Goal: Transaction & Acquisition: Purchase product/service

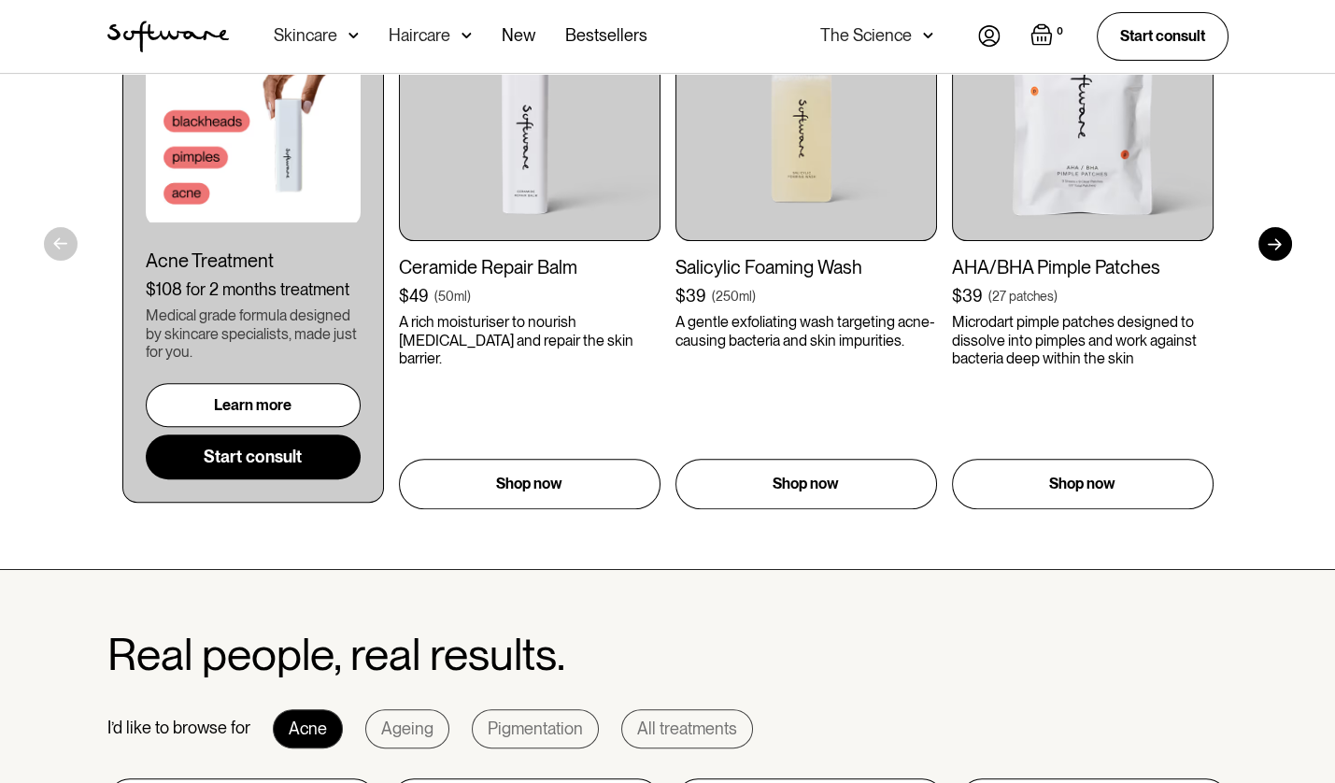
scroll to position [944, 0]
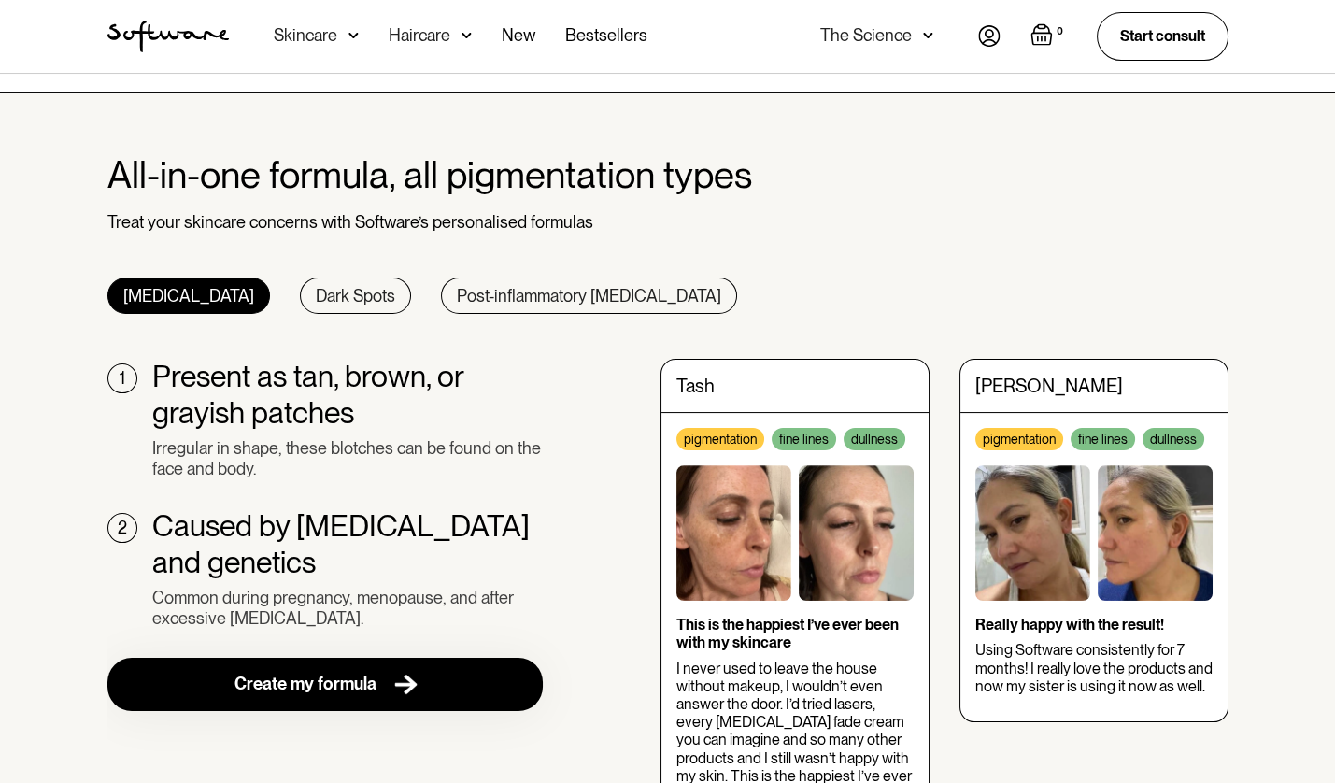
scroll to position [103, 0]
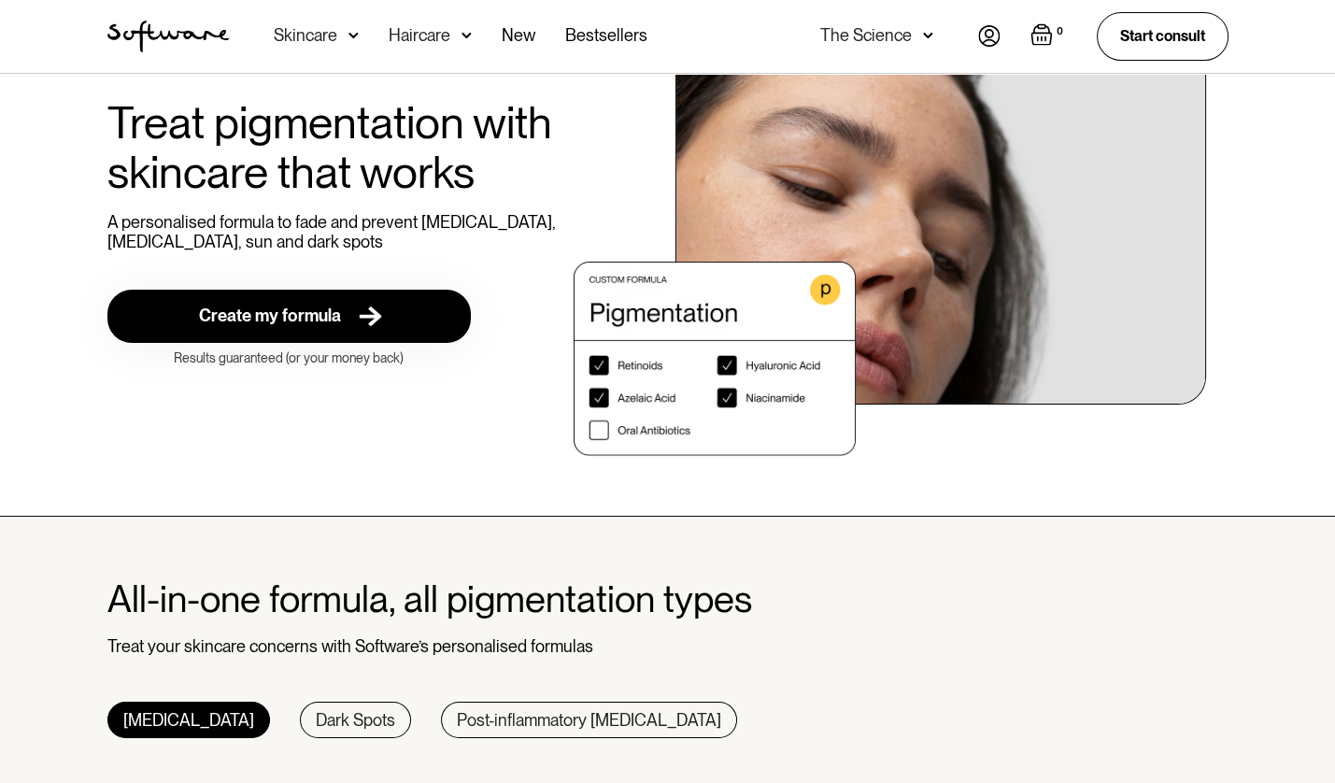
click at [311, 35] on div "Skincare" at bounding box center [306, 35] width 64 height 19
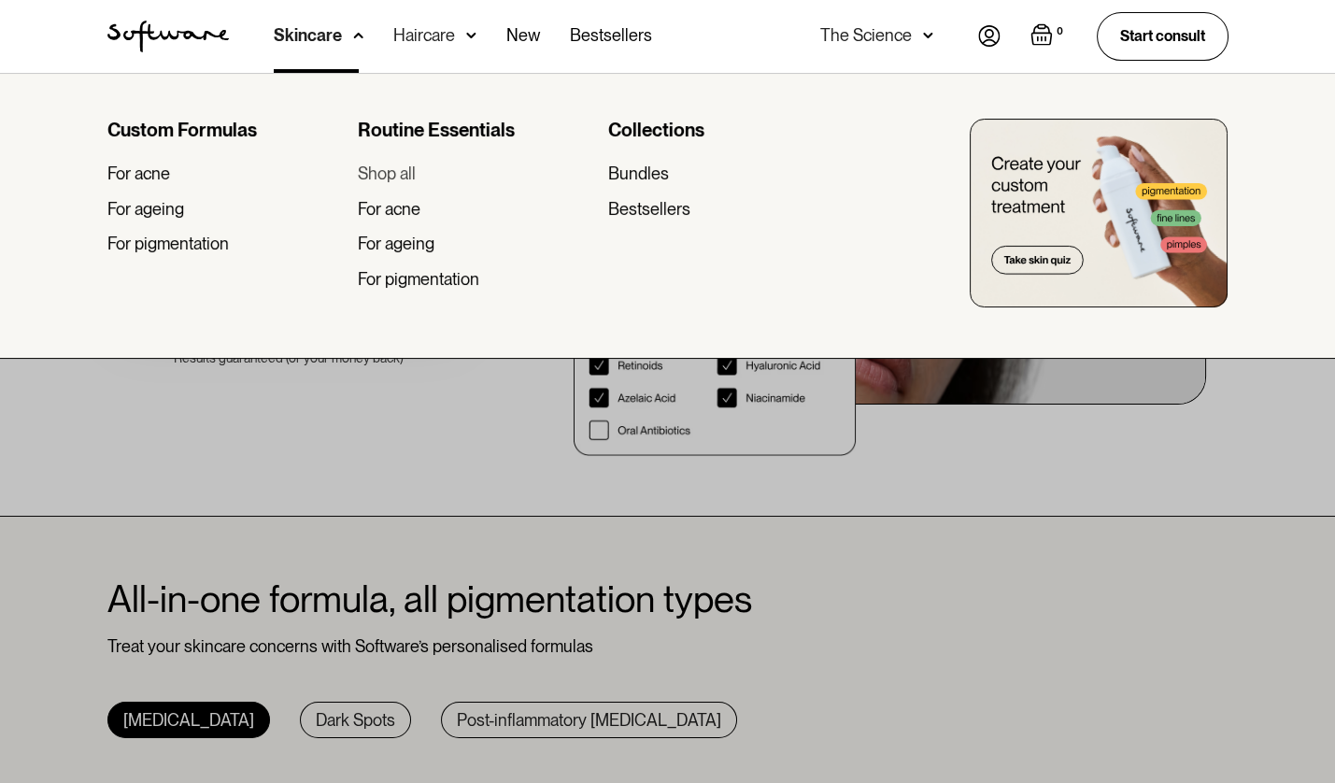
click at [386, 174] on div "Shop all" at bounding box center [387, 173] width 58 height 21
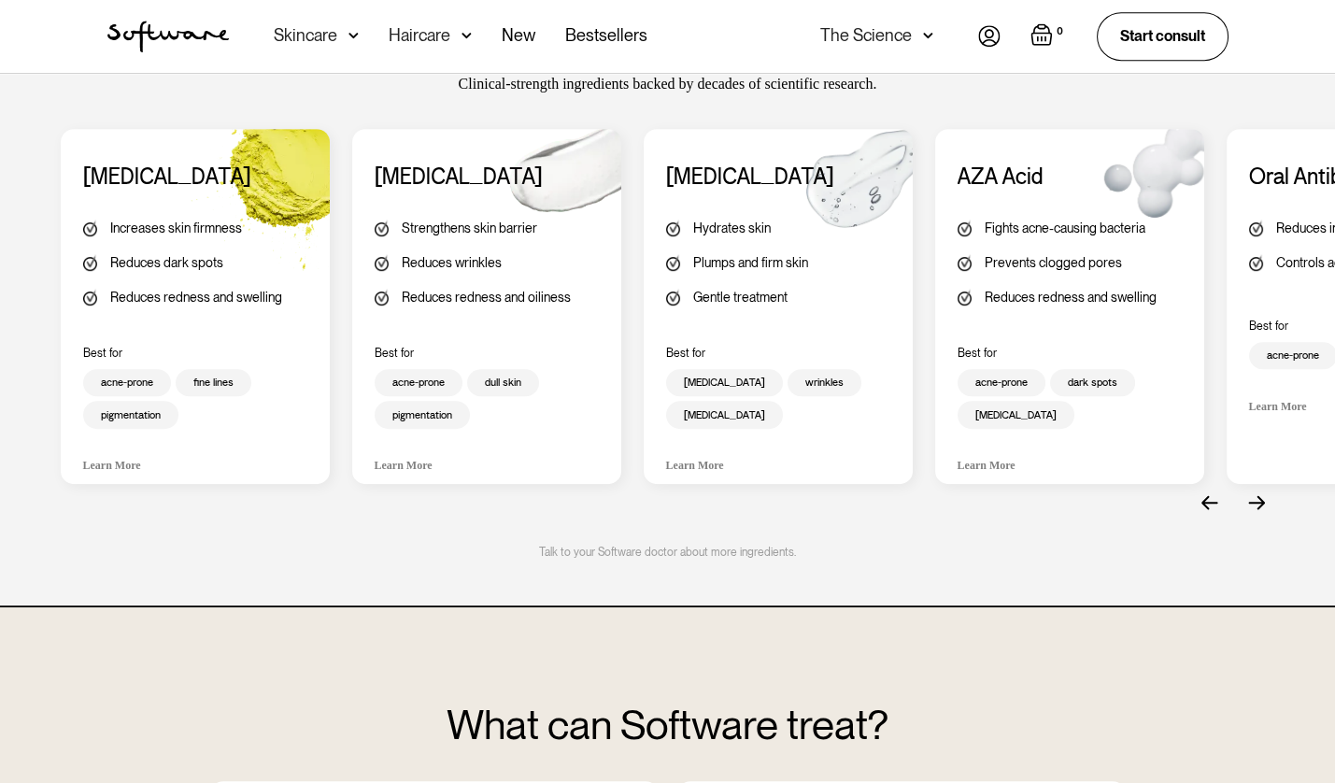
scroll to position [1649, 0]
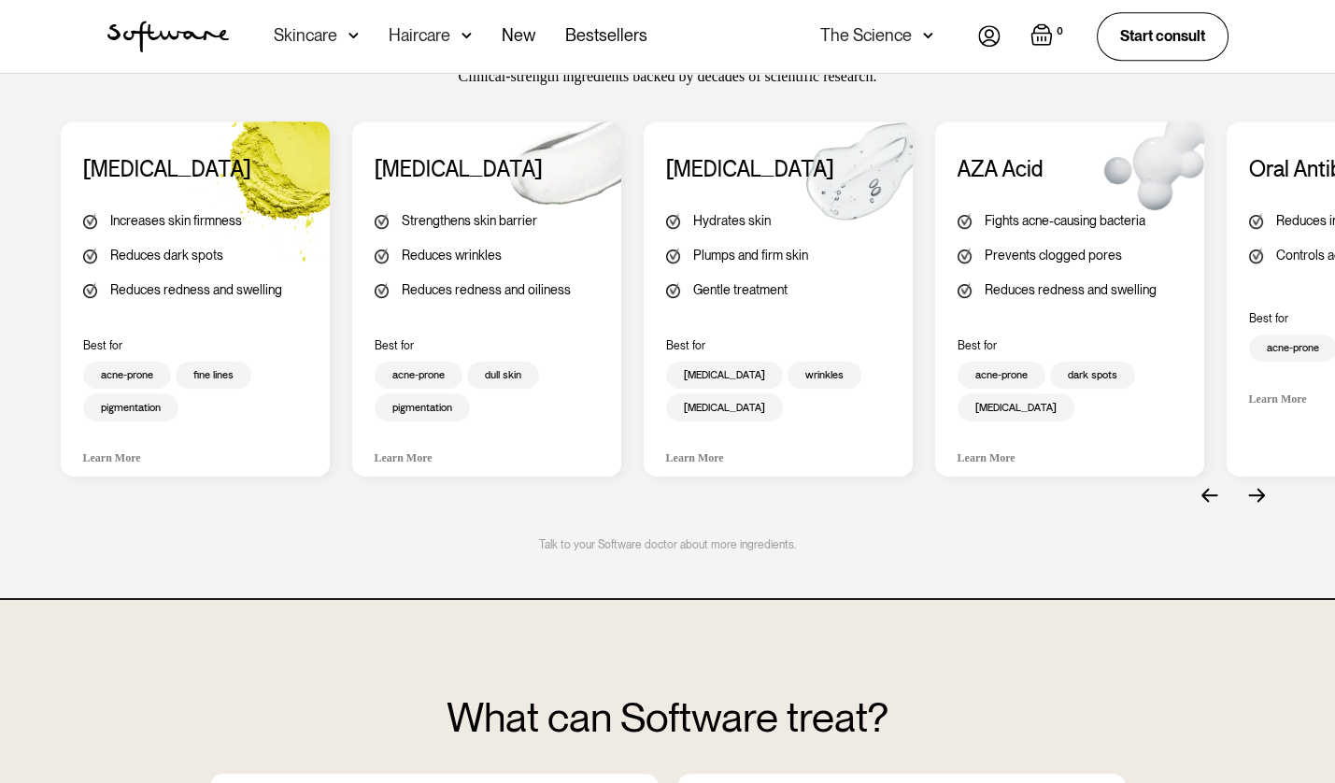
click at [1252, 489] on img "next slide" at bounding box center [1256, 495] width 17 height 15
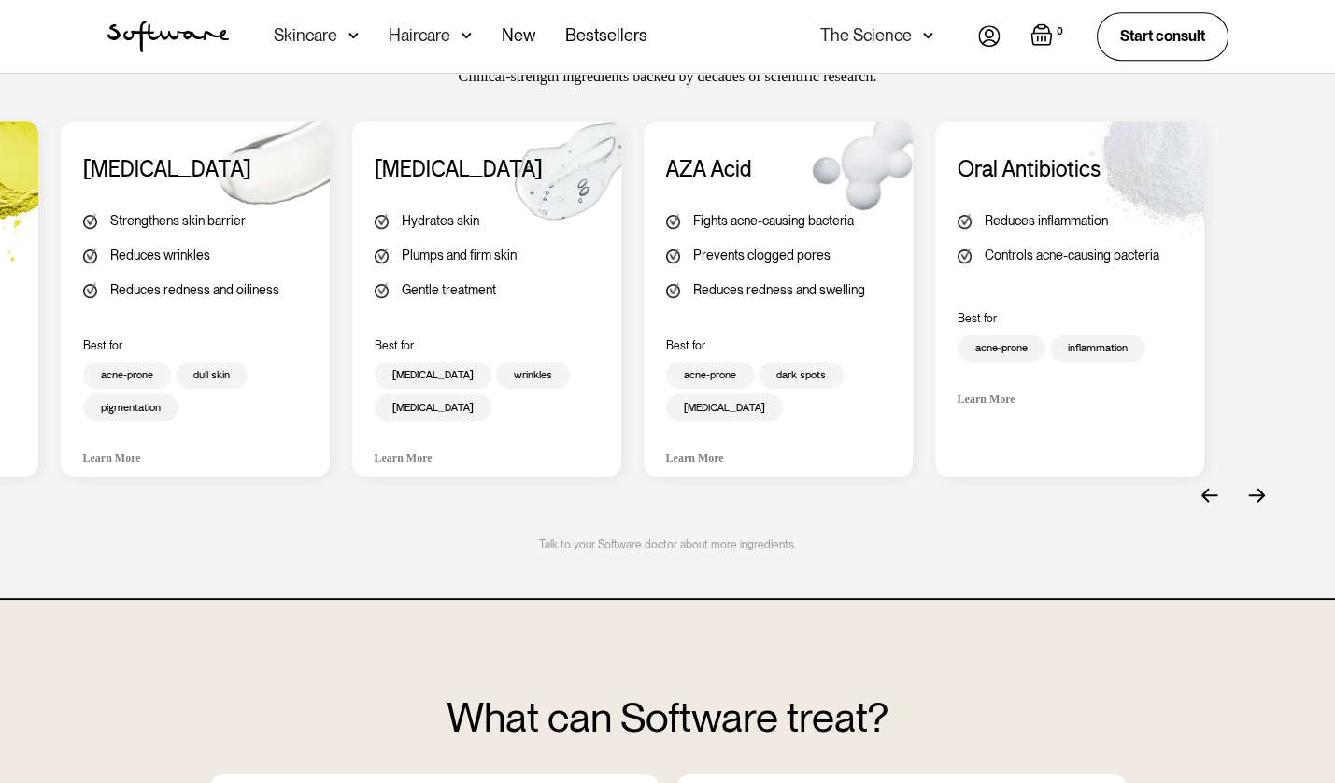
click at [1252, 489] on img "next slide" at bounding box center [1256, 495] width 17 height 15
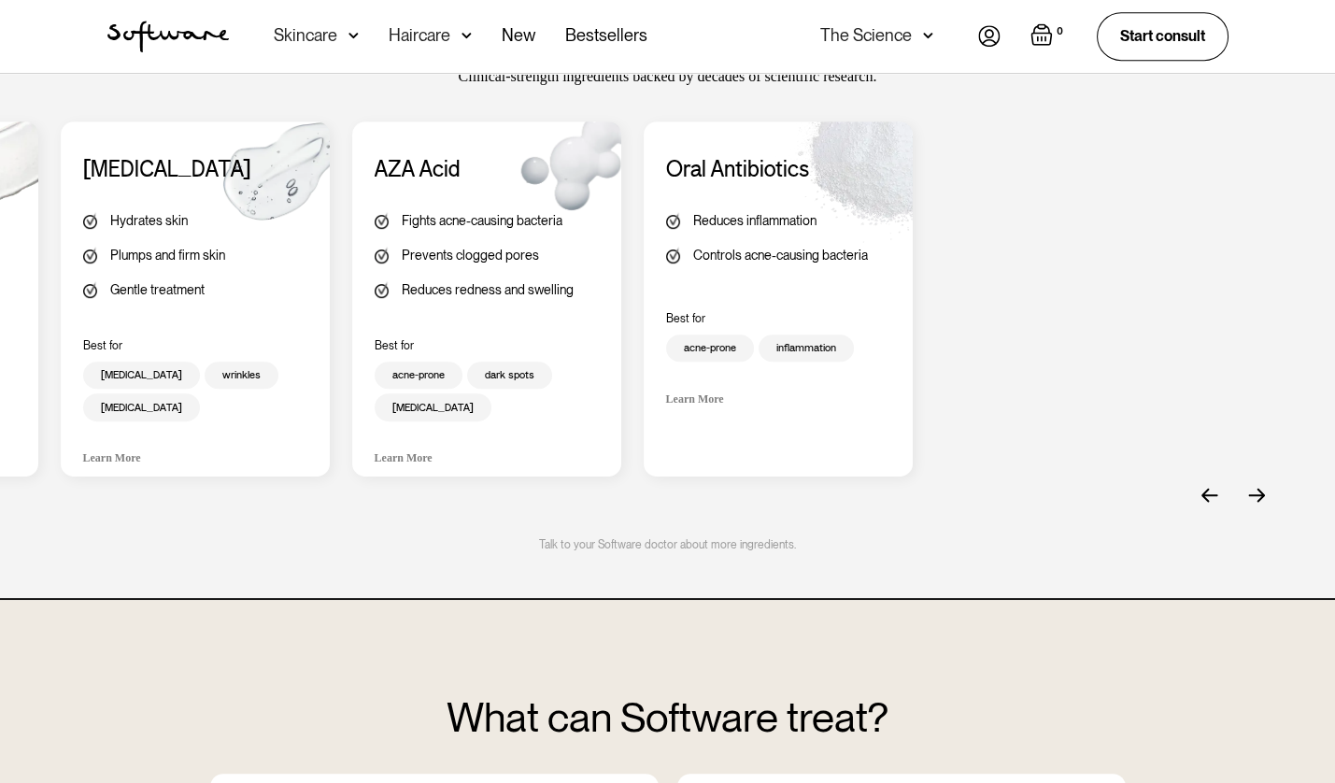
click at [1252, 489] on img "next slide" at bounding box center [1256, 495] width 17 height 15
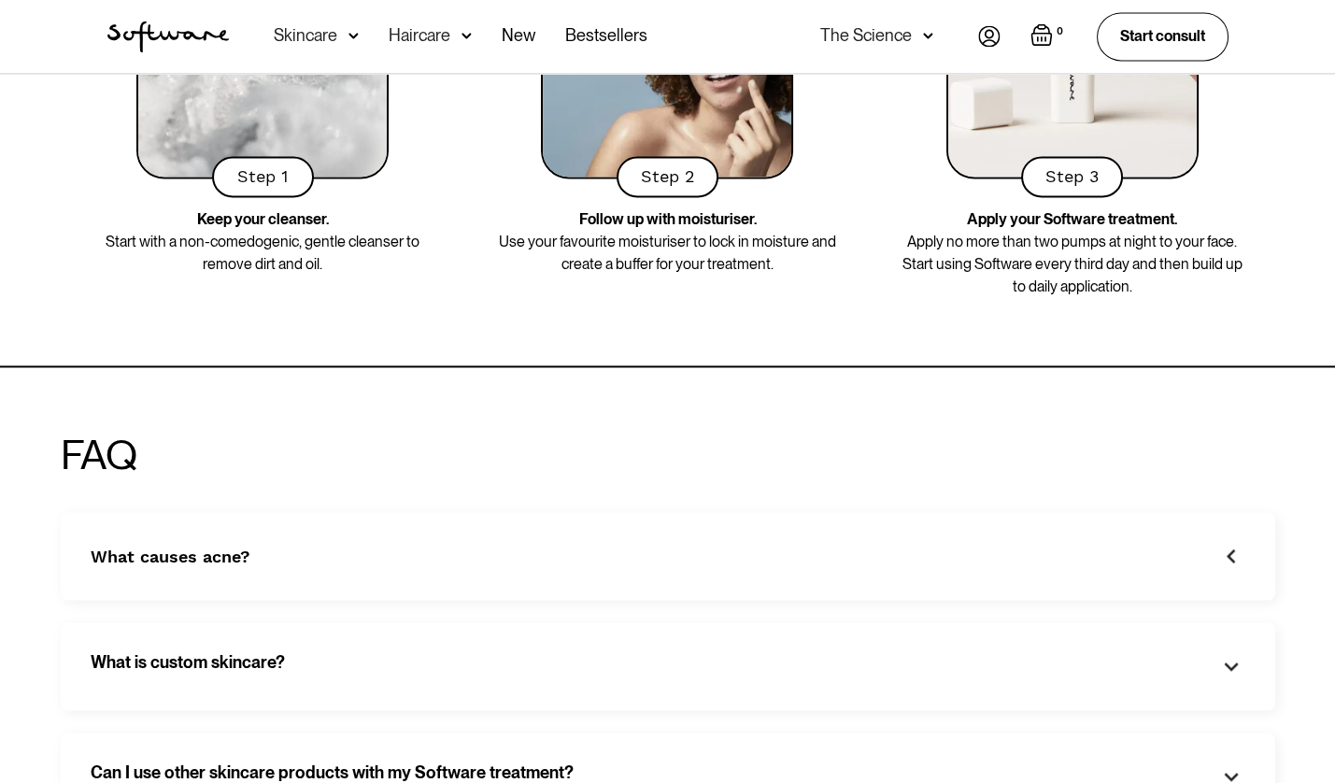
scroll to position [5145, 0]
